Goal: Task Accomplishment & Management: Use online tool/utility

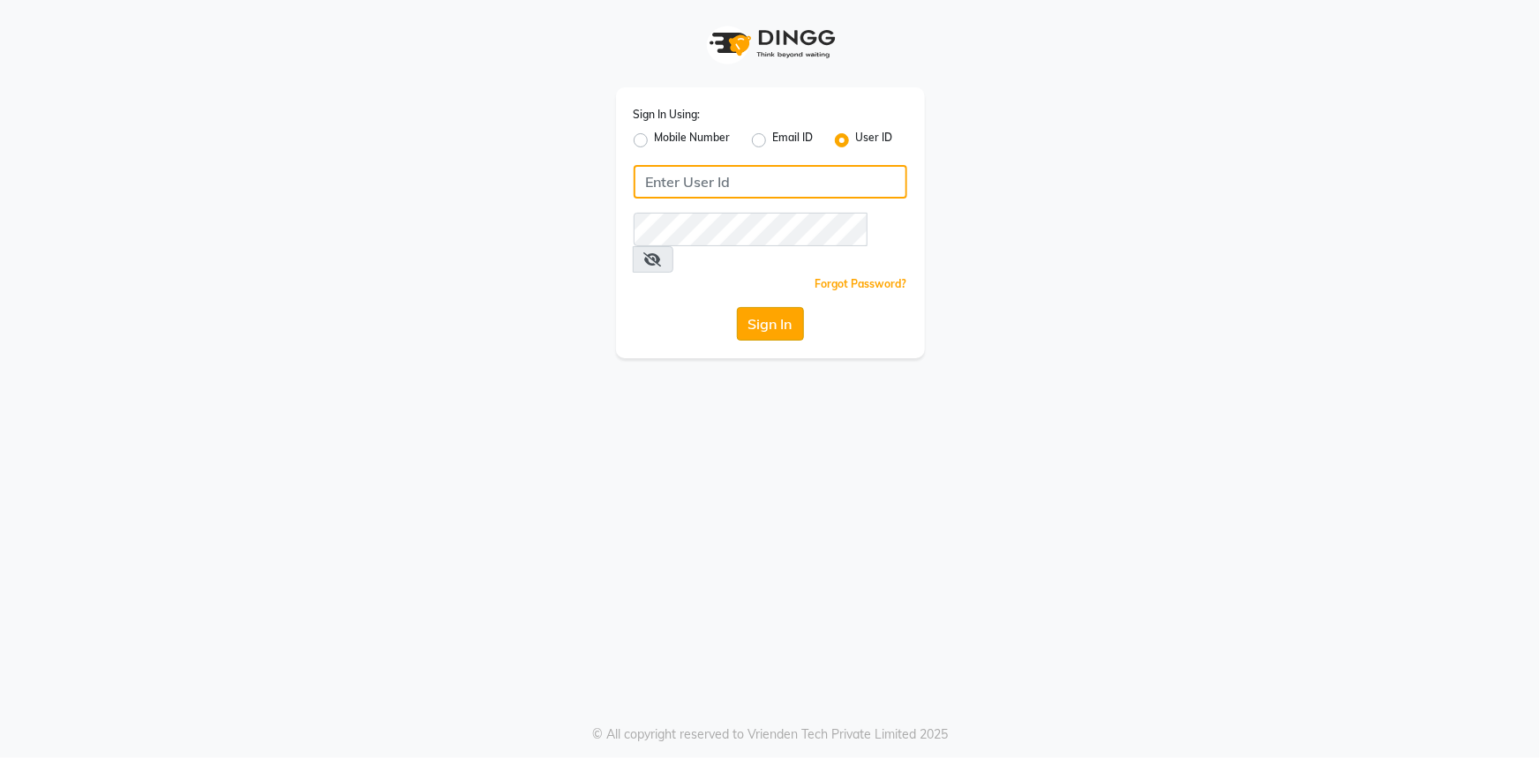
type input "E3784-01"
click at [776, 307] on button "Sign In" at bounding box center [770, 324] width 67 height 34
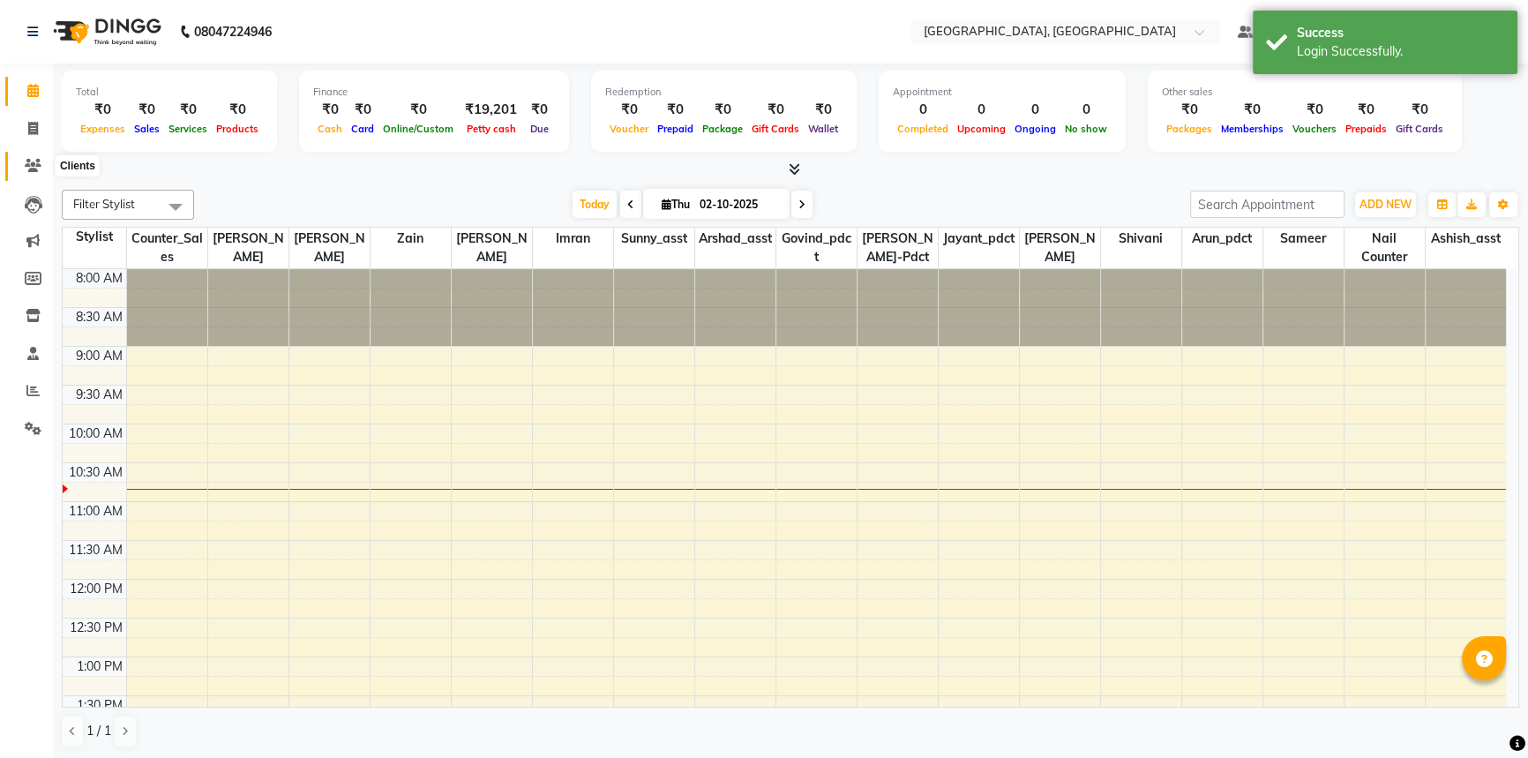
click at [23, 165] on span at bounding box center [33, 166] width 31 height 20
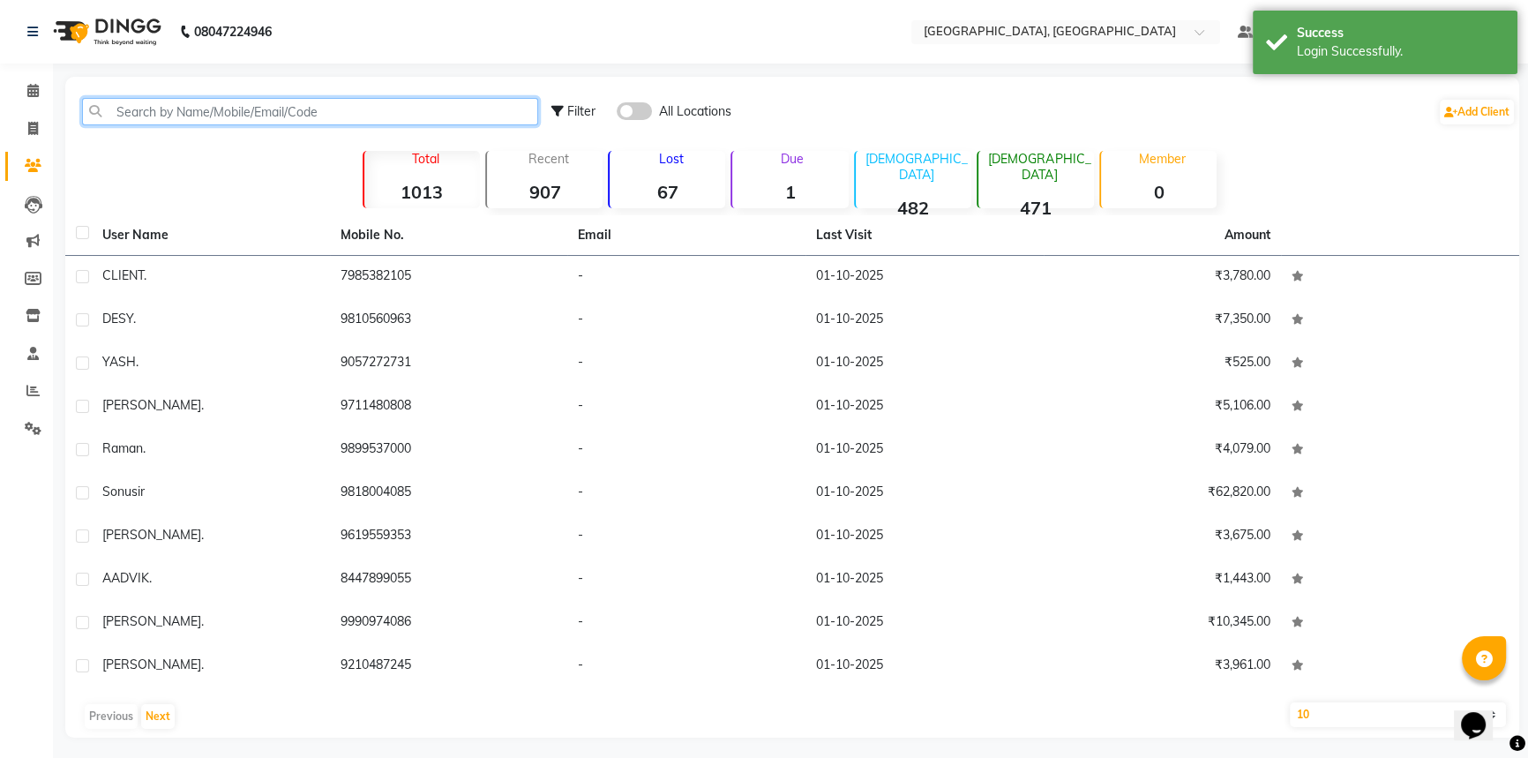
click at [383, 115] on input "text" at bounding box center [310, 111] width 456 height 27
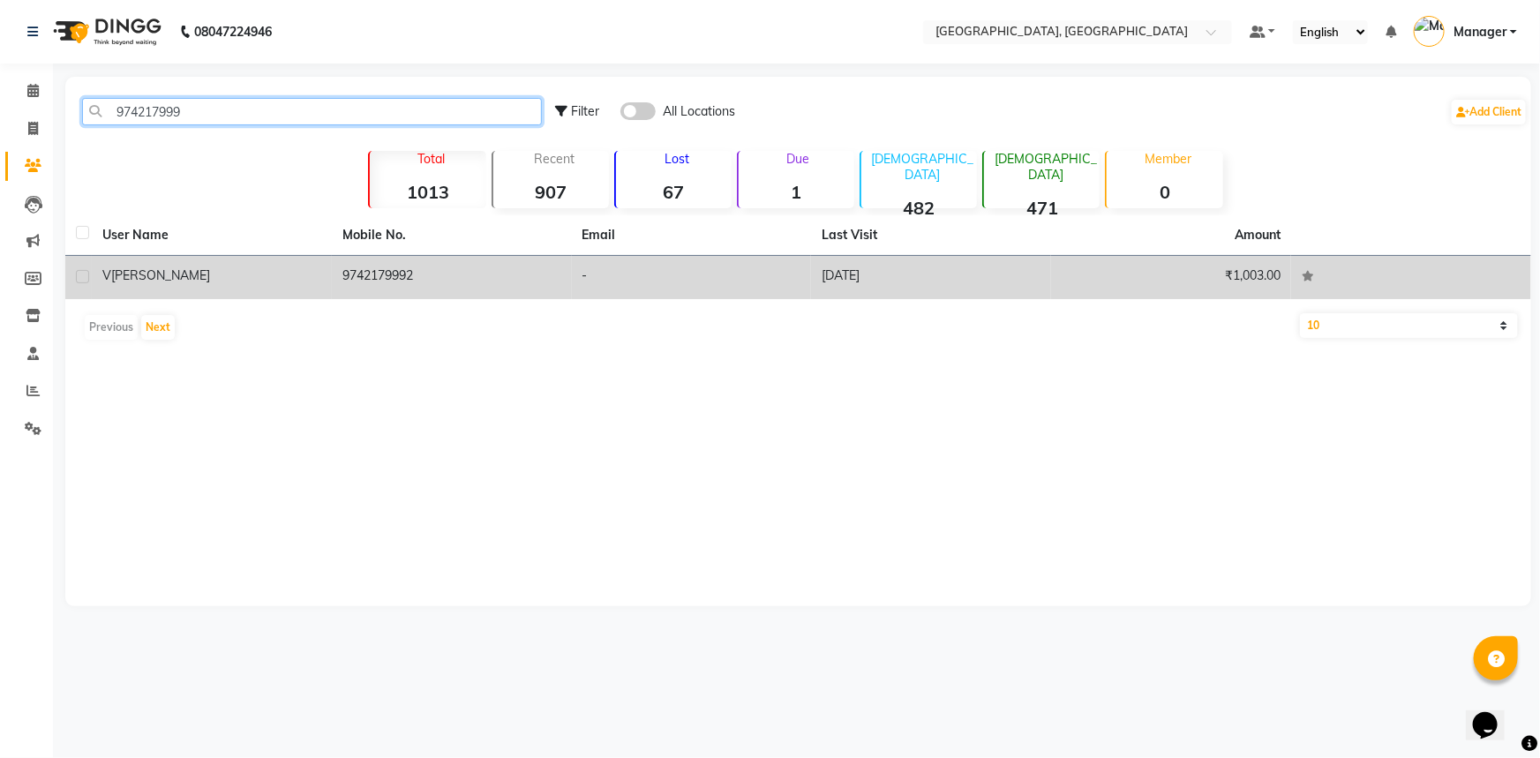
type input "974217999"
click at [423, 267] on td "9742179992" at bounding box center [452, 277] width 240 height 43
click at [1291, 267] on td at bounding box center [1411, 277] width 240 height 43
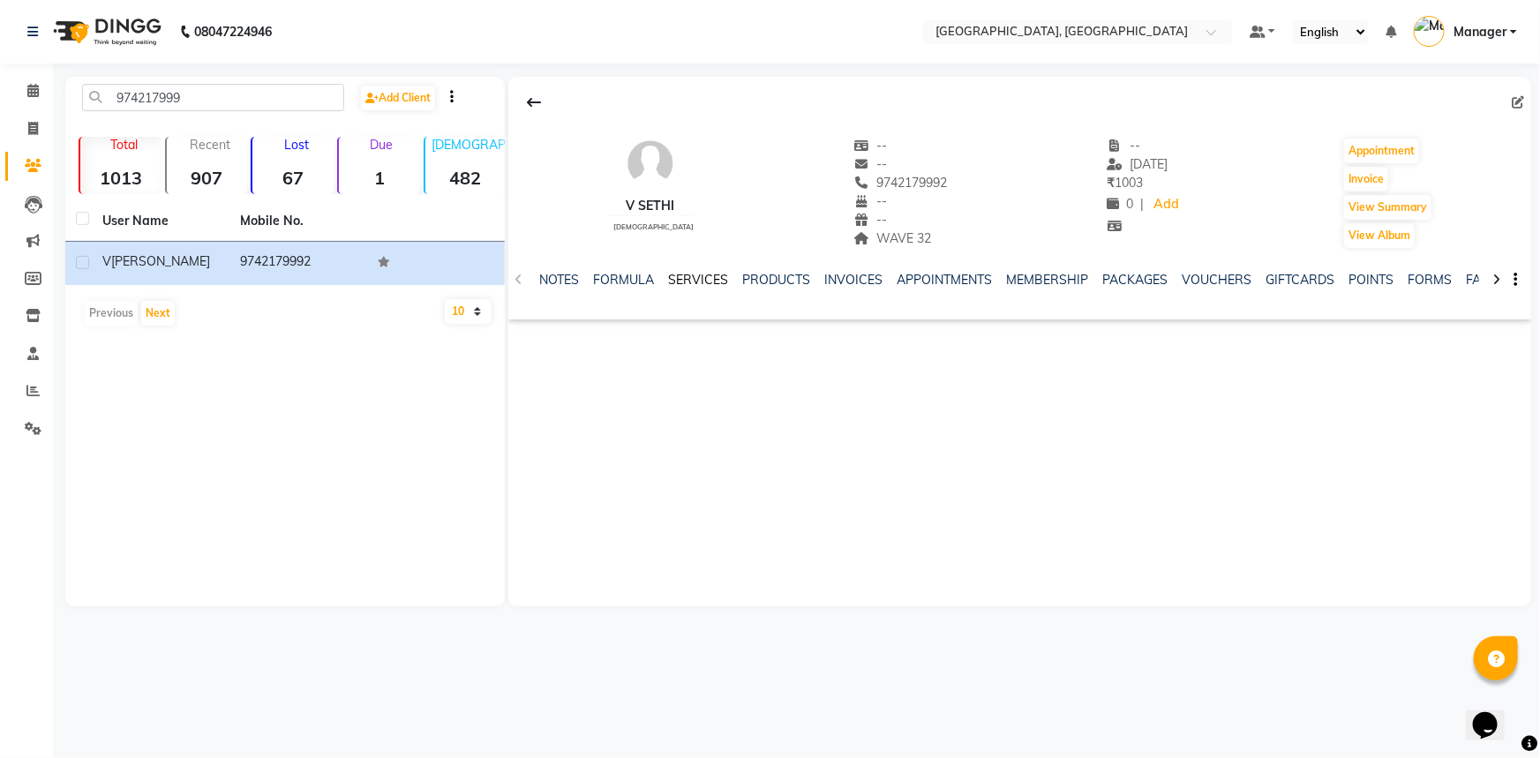
click at [680, 274] on link "SERVICES" at bounding box center [698, 280] width 60 height 16
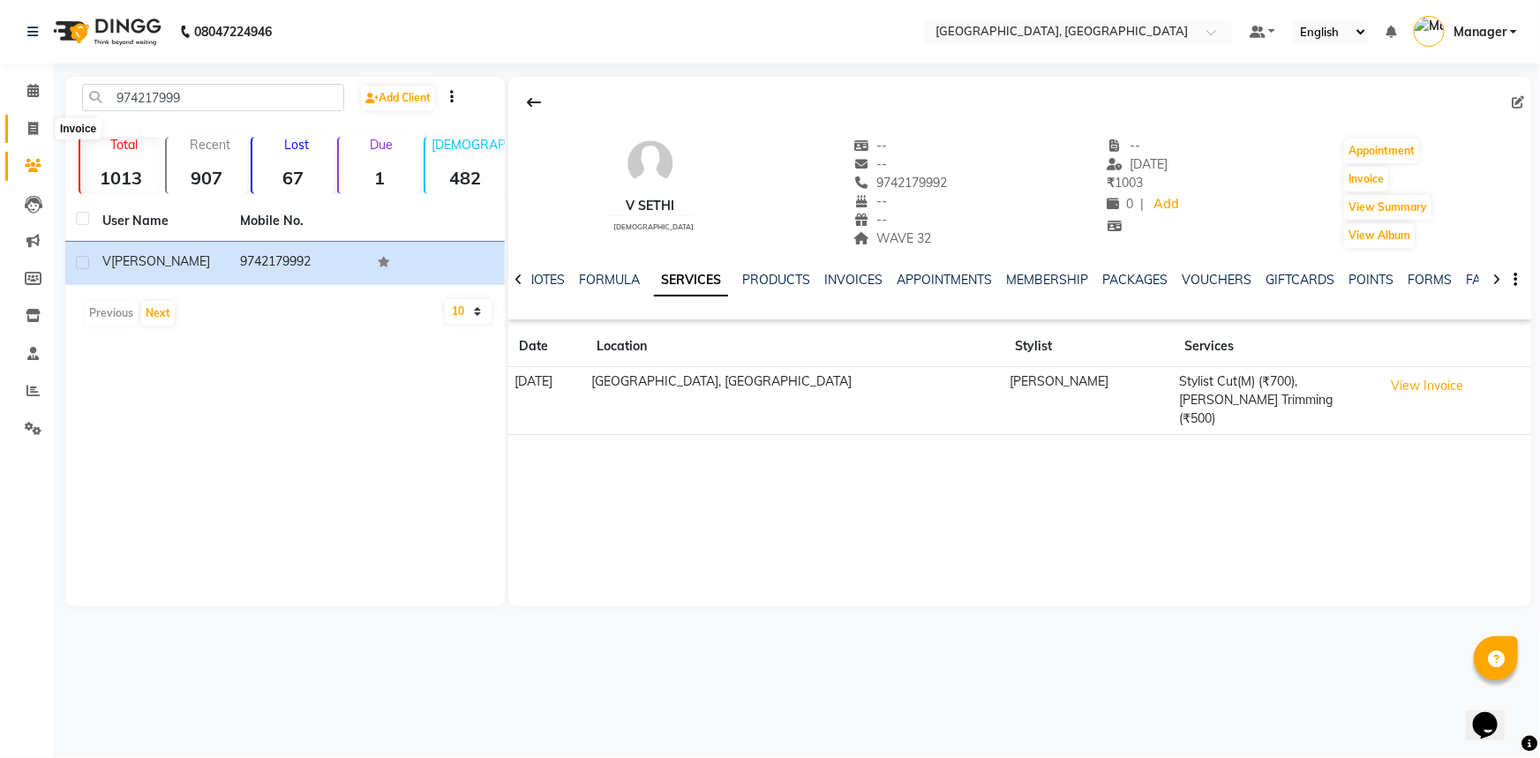
drag, startPoint x: 28, startPoint y: 123, endPoint x: 94, endPoint y: 116, distance: 65.7
click at [28, 123] on icon at bounding box center [33, 128] width 10 height 13
select select "service"
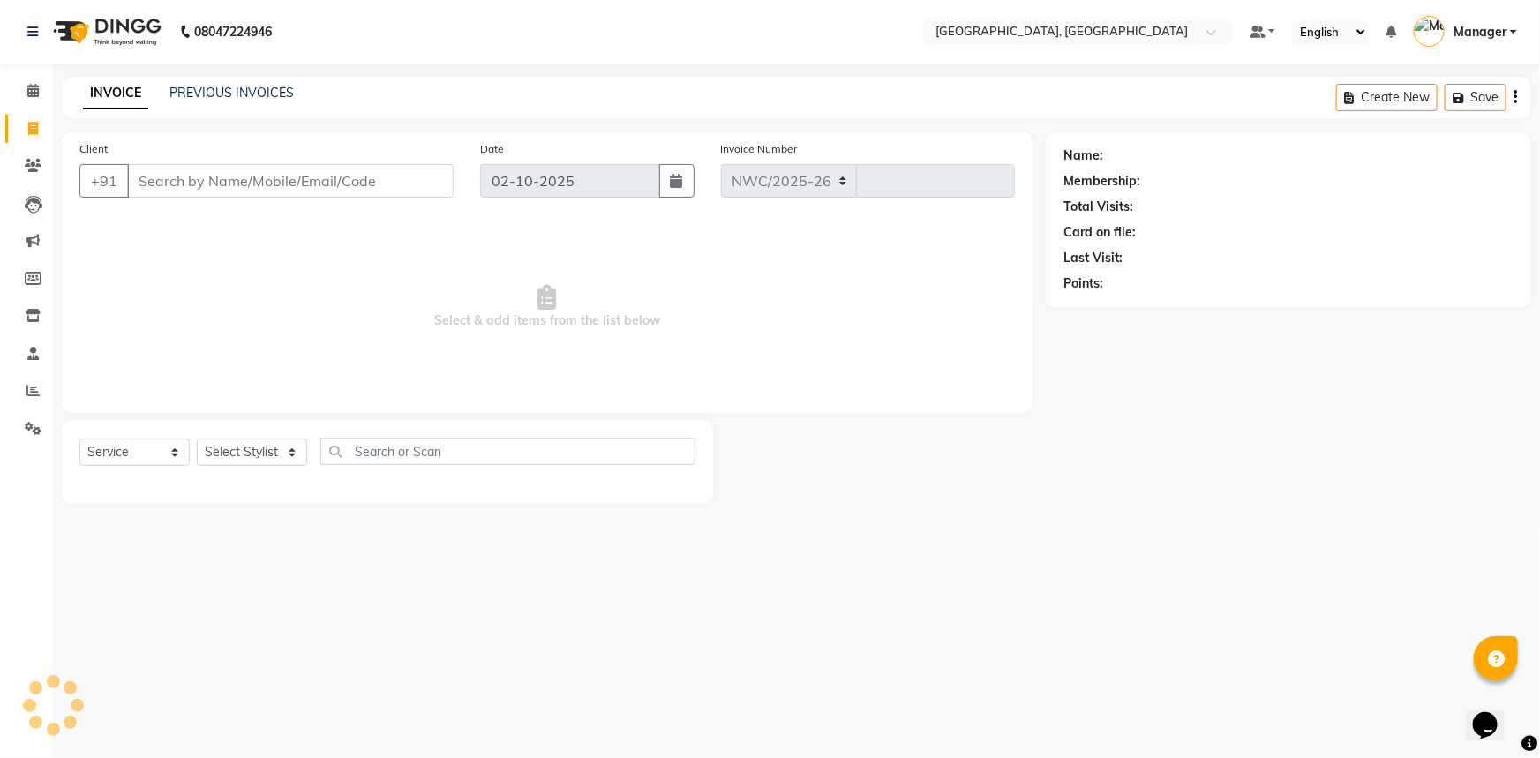
select select "8574"
type input "3724"
